Goal: Find contact information

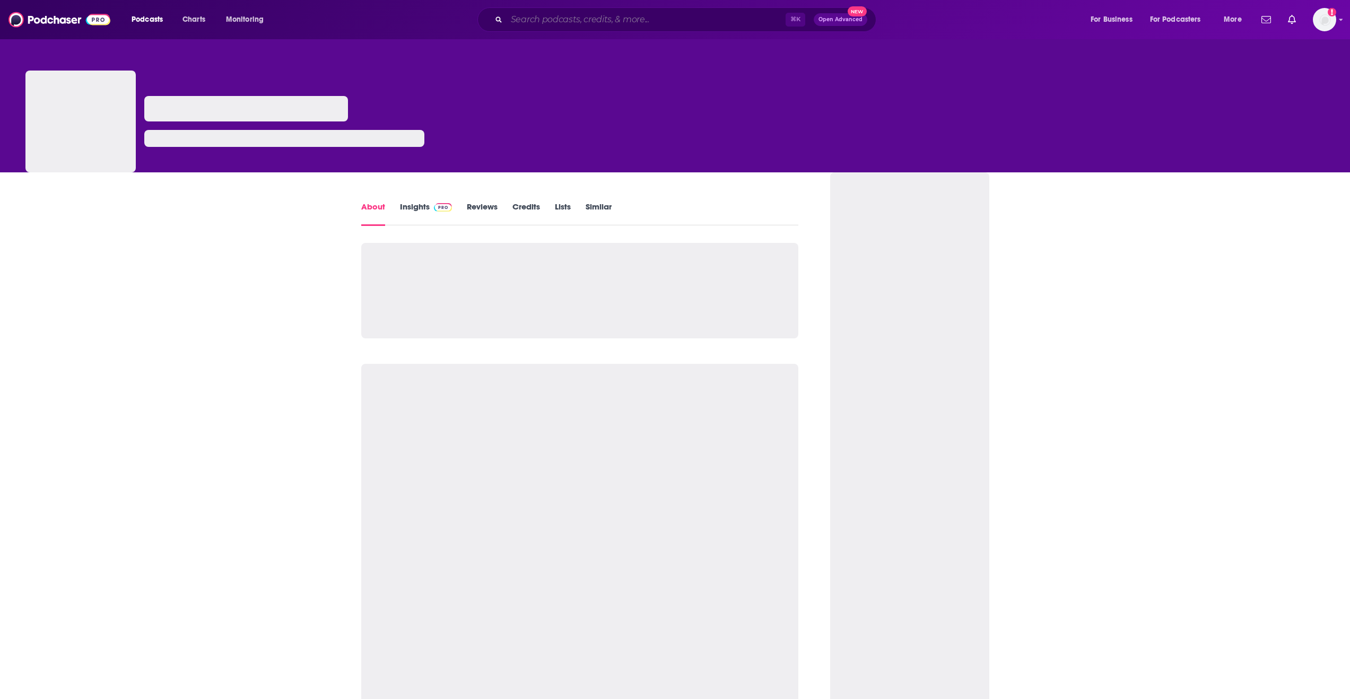
click at [569, 14] on input "Search podcasts, credits, & more..." at bounding box center [646, 19] width 279 height 17
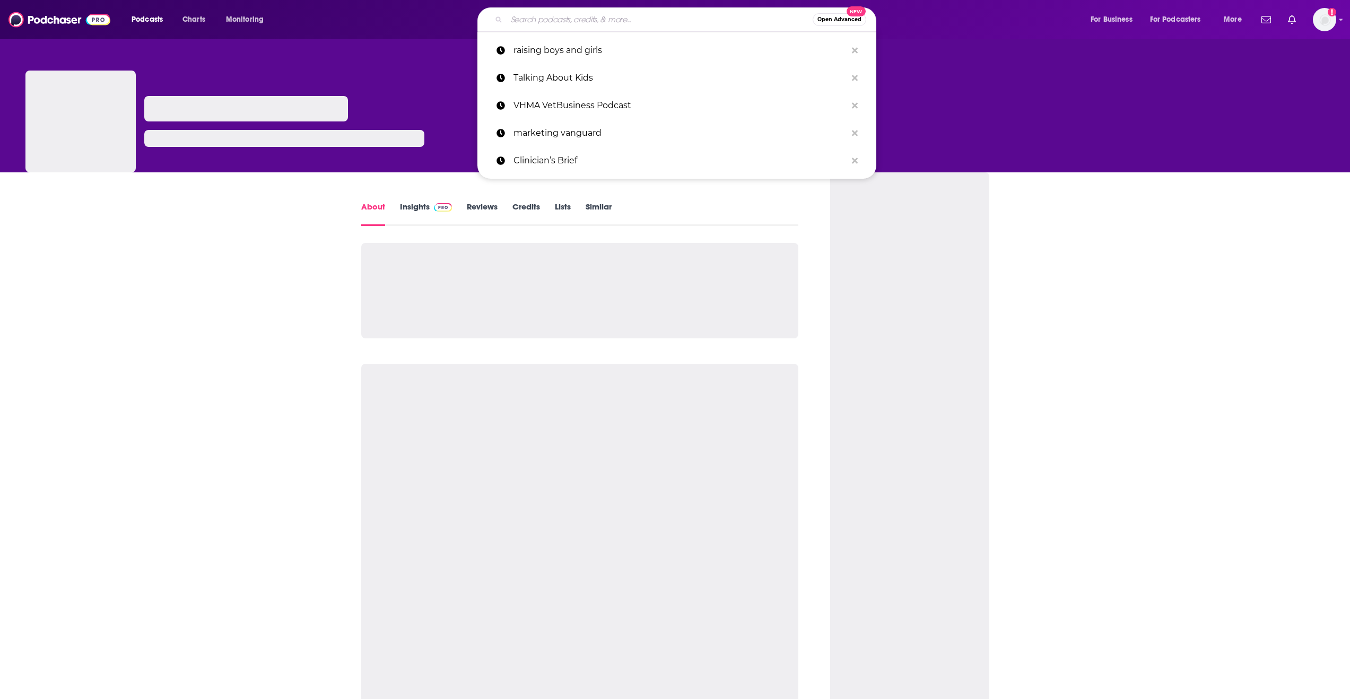
paste input "Teenagers Untangled"
type input "Teenagers Untangled"
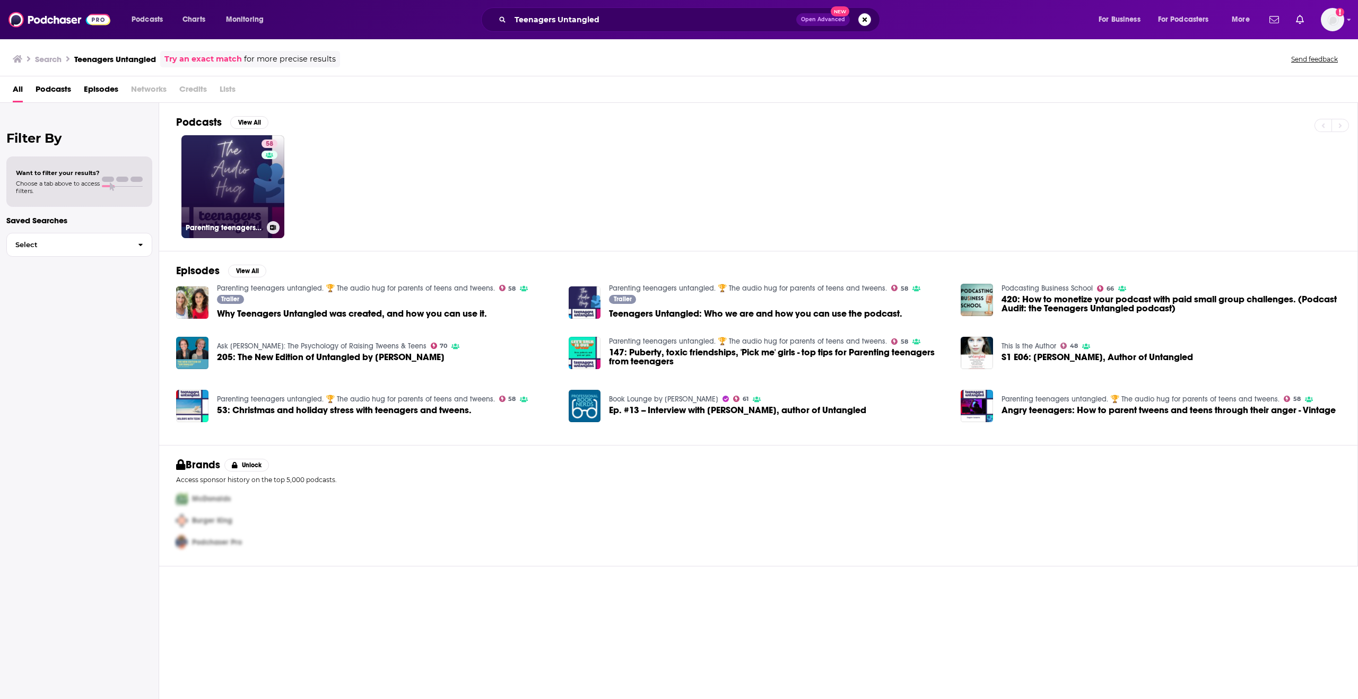
click at [248, 175] on link "58 Parenting teenagers untangled. 🏆 The audio hug for parents of teens and twee…" at bounding box center [232, 186] width 103 height 103
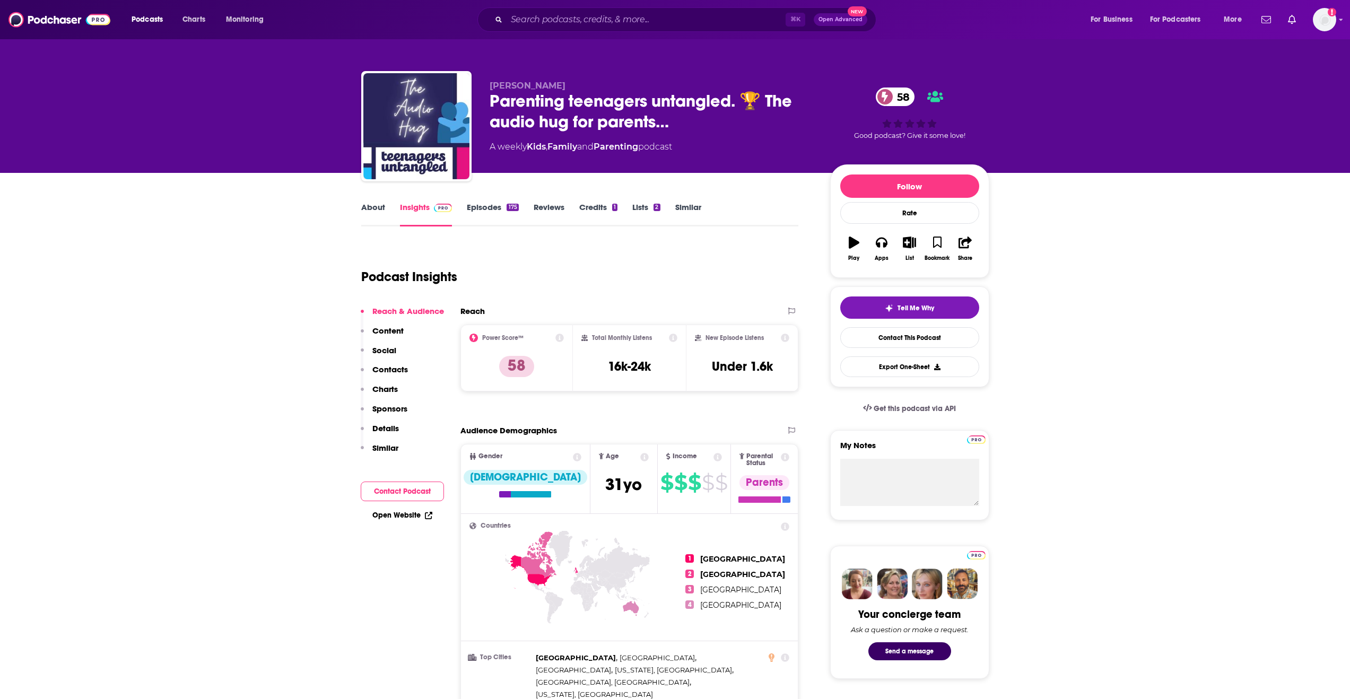
click at [382, 210] on link "About" at bounding box center [373, 214] width 24 height 24
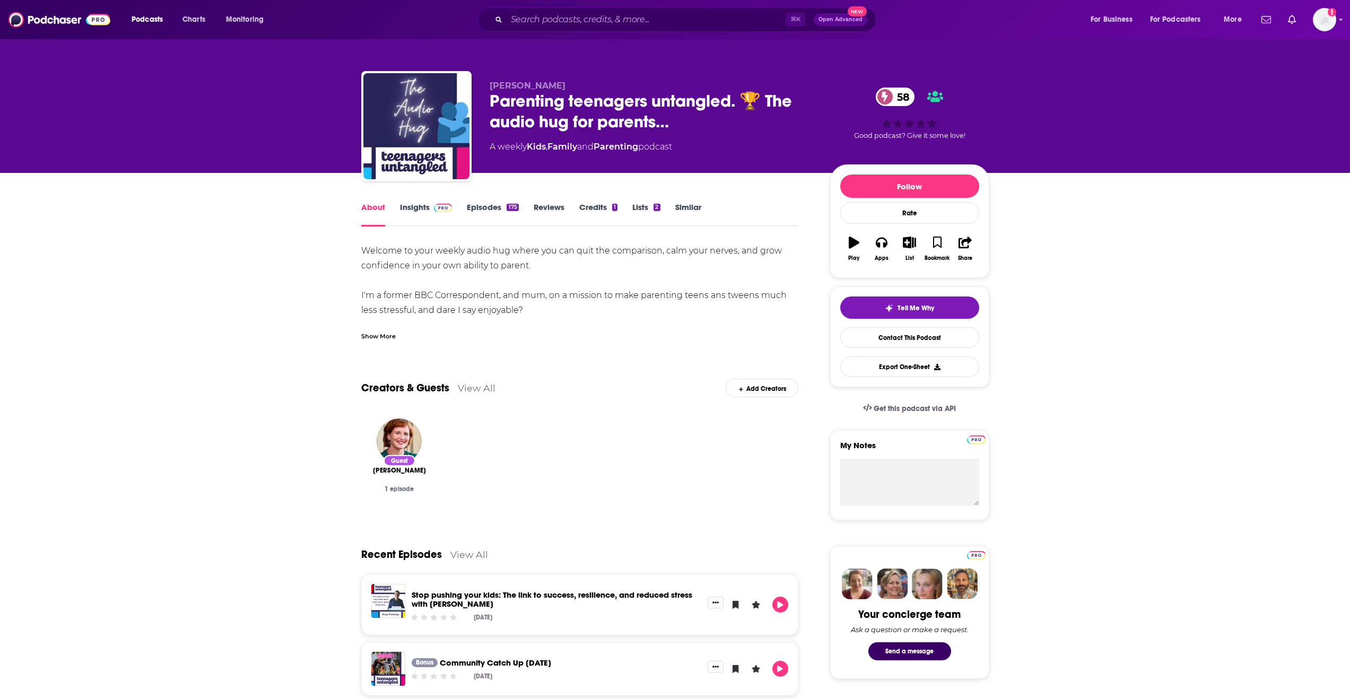
click at [407, 206] on link "Insights" at bounding box center [426, 214] width 53 height 24
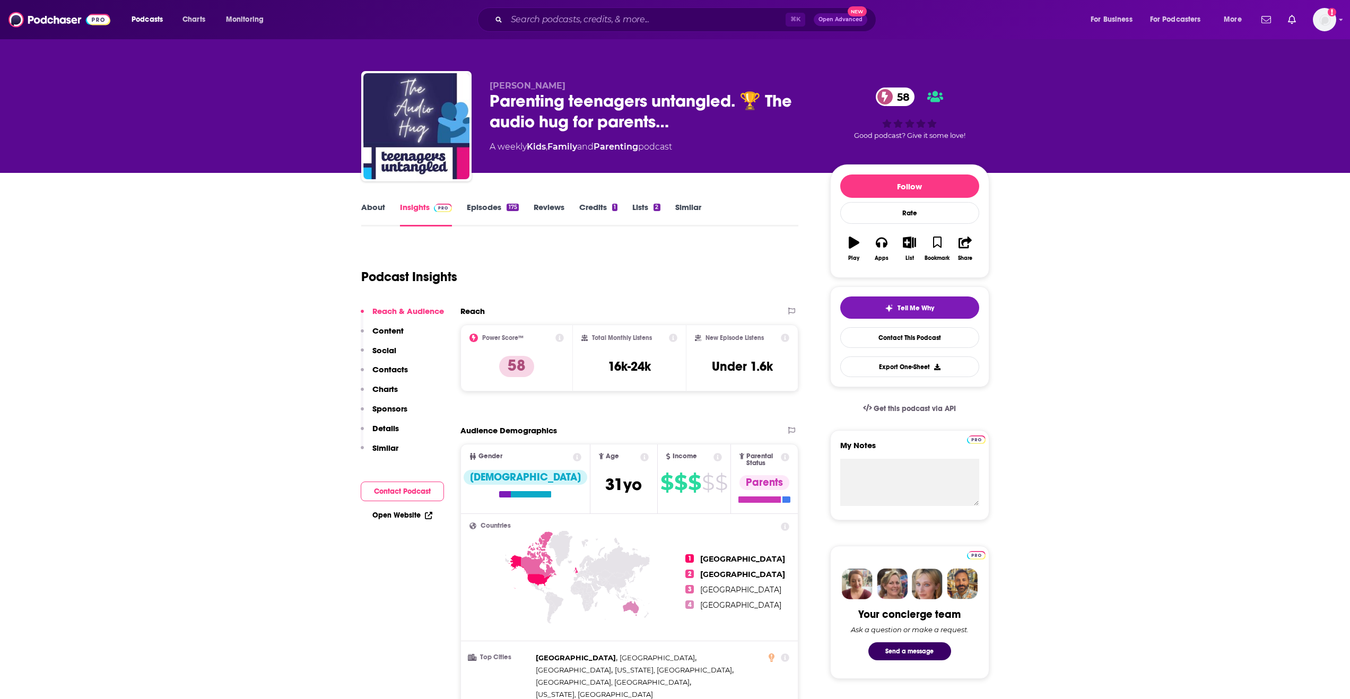
click at [399, 367] on p "Contacts" at bounding box center [390, 369] width 36 height 10
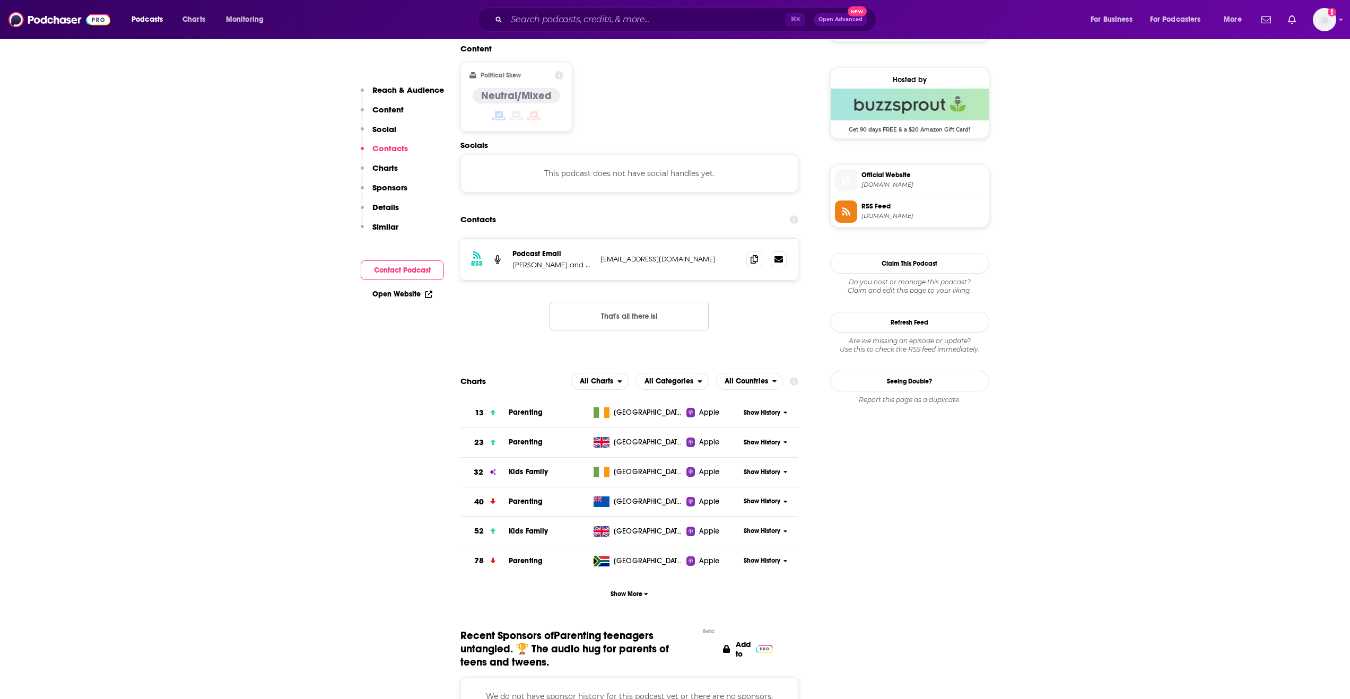
scroll to position [853, 0]
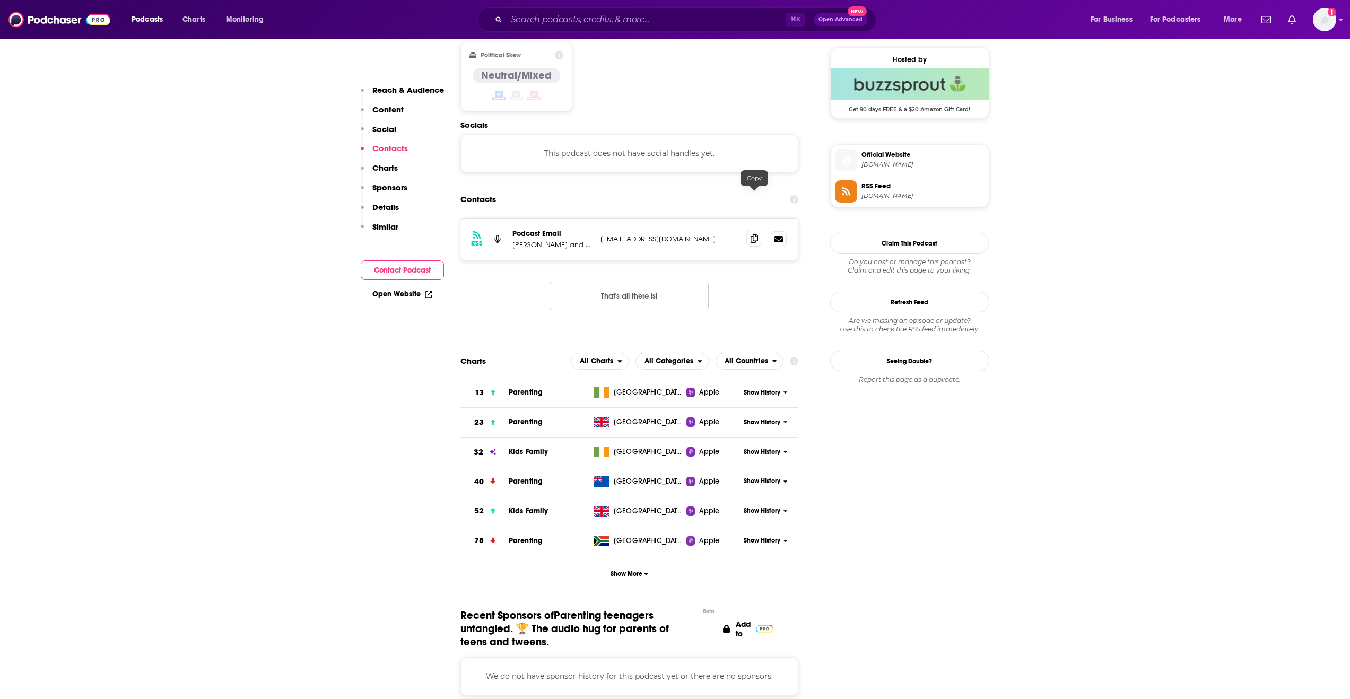
click at [756, 234] on icon at bounding box center [754, 238] width 7 height 8
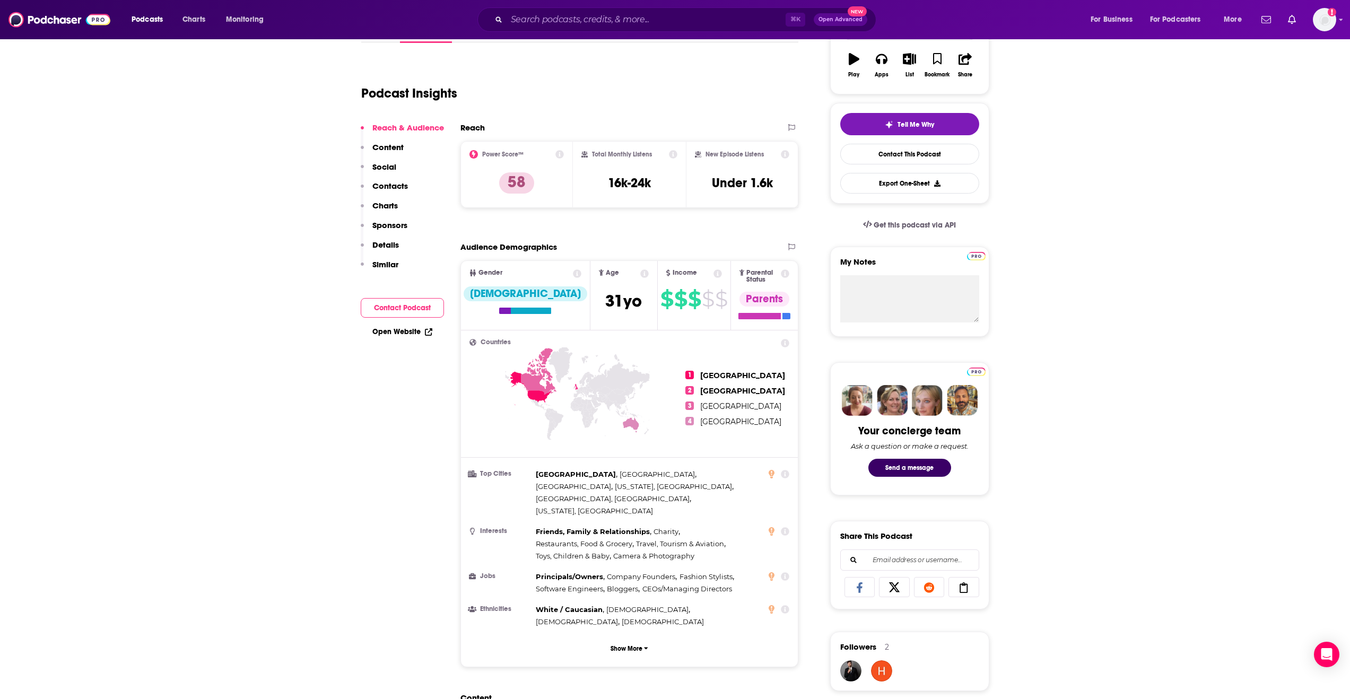
scroll to position [0, 0]
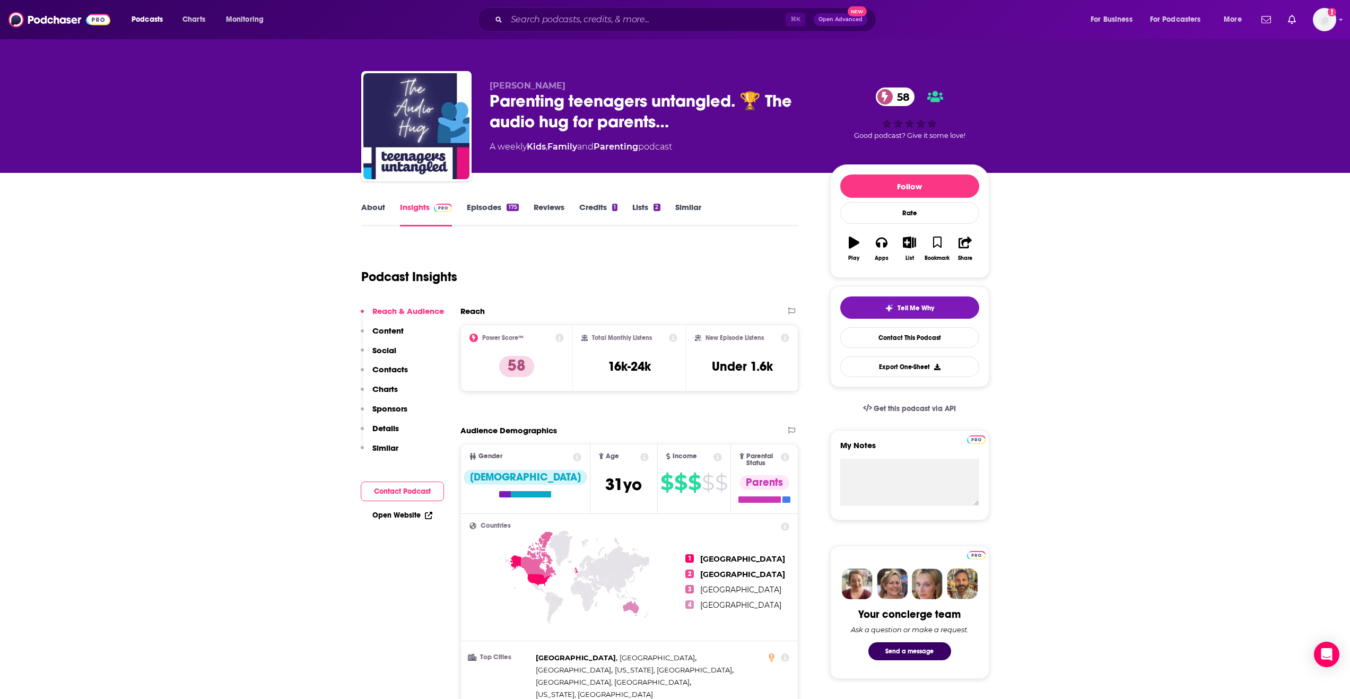
click at [380, 207] on link "About" at bounding box center [373, 214] width 24 height 24
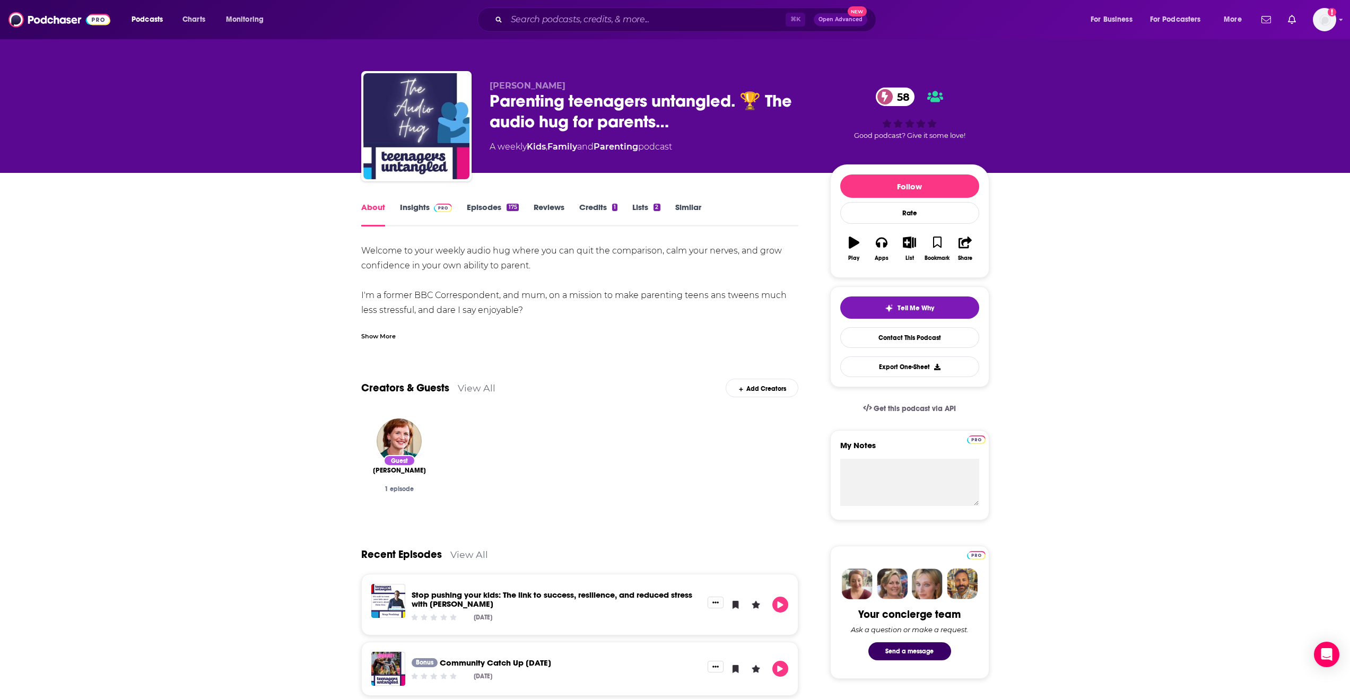
drag, startPoint x: 439, startPoint y: 470, endPoint x: 352, endPoint y: 471, distance: 87.0
copy span "[PERSON_NAME]"
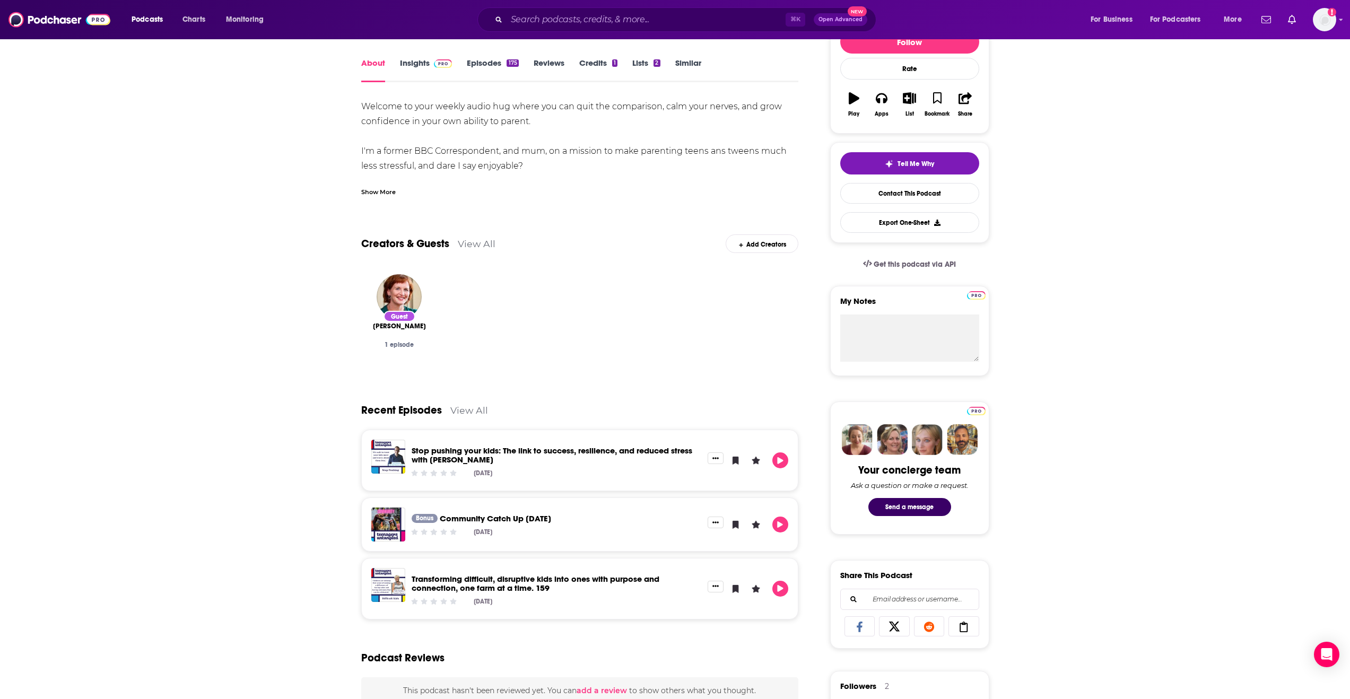
scroll to position [237, 0]
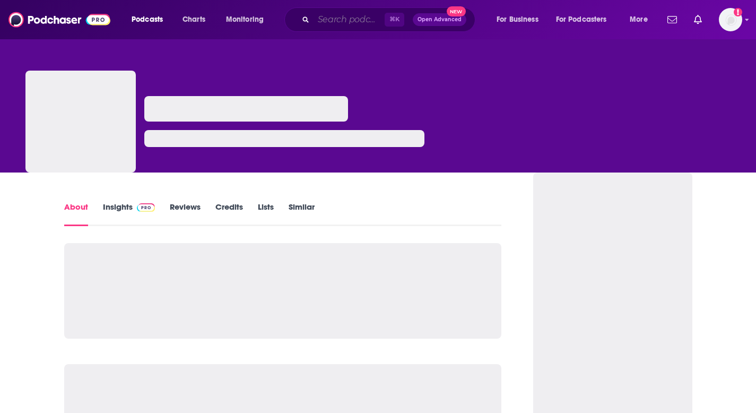
click at [345, 24] on input "Search podcasts, credits, & more..." at bounding box center [348, 19] width 71 height 17
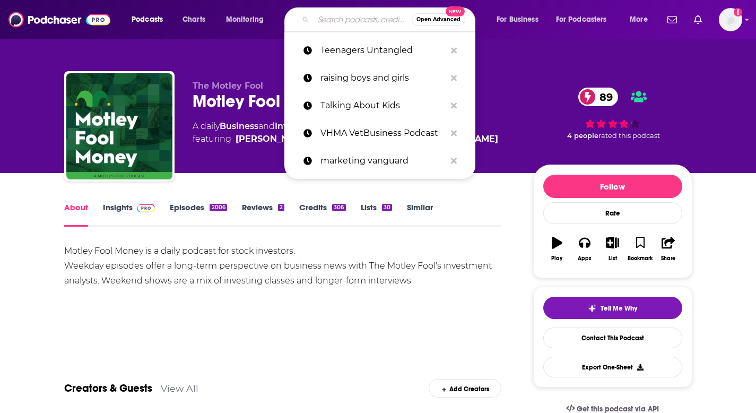
click at [368, 21] on input "Search podcasts, credits, & more..." at bounding box center [362, 19] width 98 height 17
paste input "Power Your Parenting: Moms with Teens"
type input "Power Your Parenting: Moms with Teens"
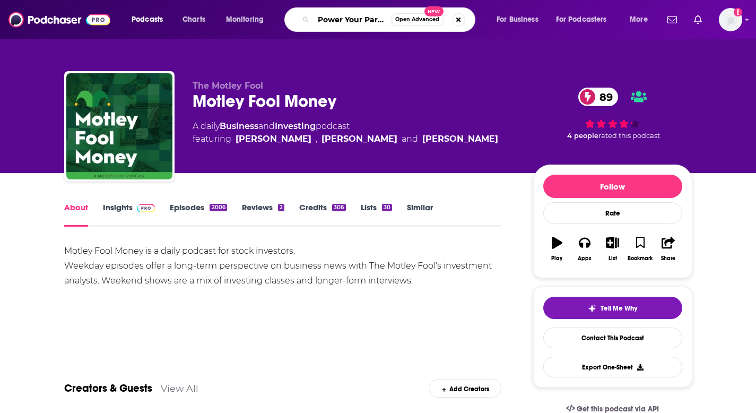
scroll to position [0, 90]
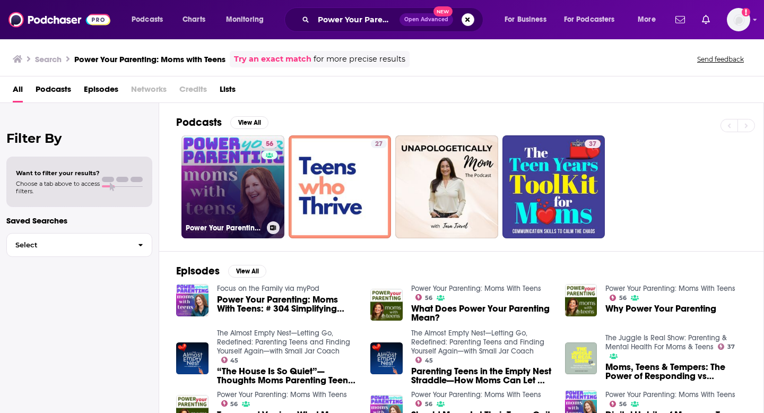
click at [267, 167] on div "56" at bounding box center [270, 180] width 19 height 82
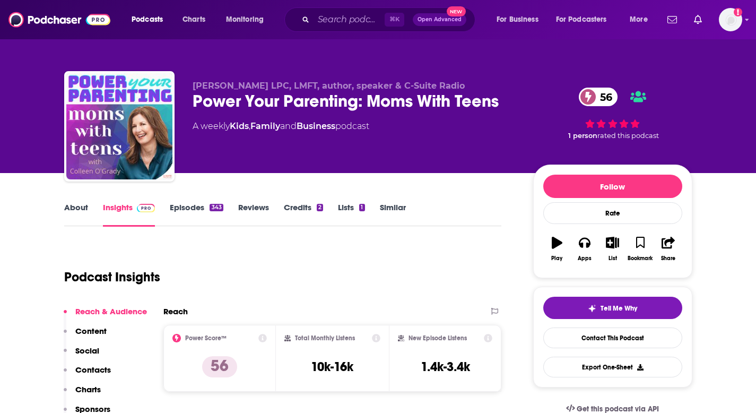
click at [80, 205] on link "About" at bounding box center [76, 214] width 24 height 24
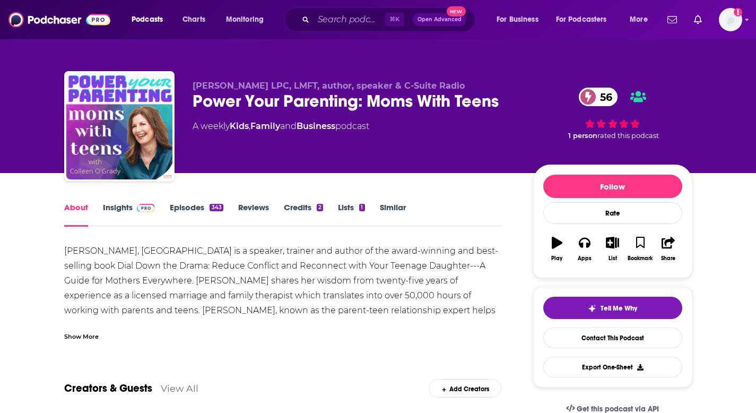
click at [142, 208] on img at bounding box center [146, 208] width 19 height 8
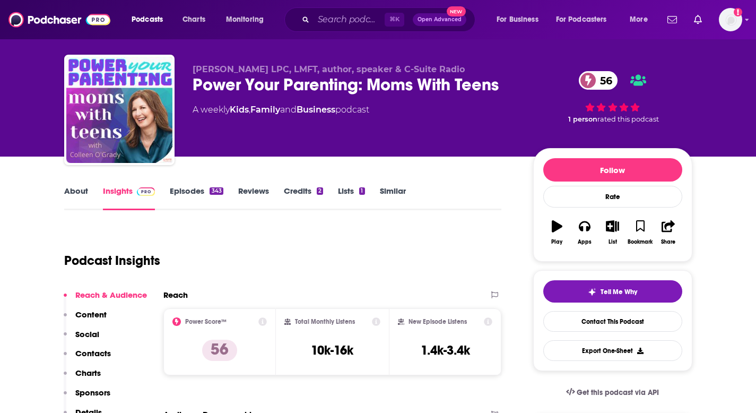
click at [96, 348] on p "Contacts" at bounding box center [93, 353] width 36 height 10
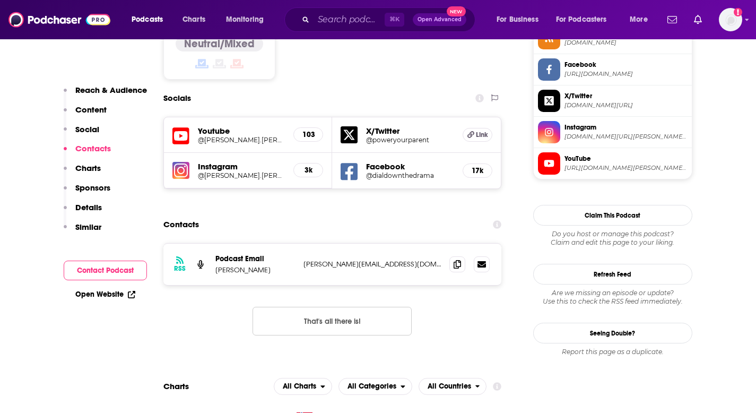
scroll to position [911, 0]
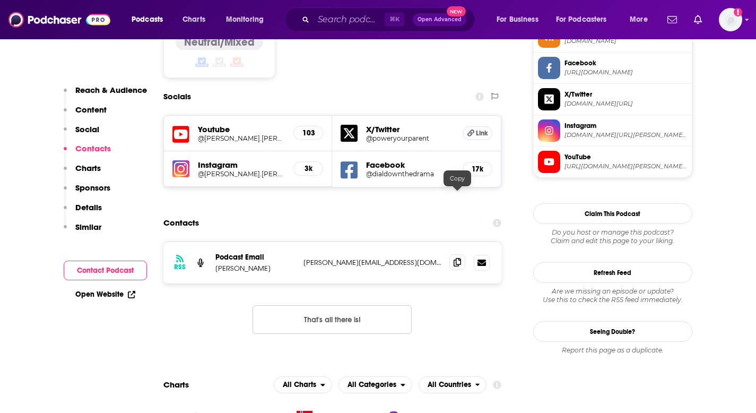
click at [455, 258] on icon at bounding box center [457, 262] width 7 height 8
